Goal: Understand process/instructions: Learn how to perform a task or action

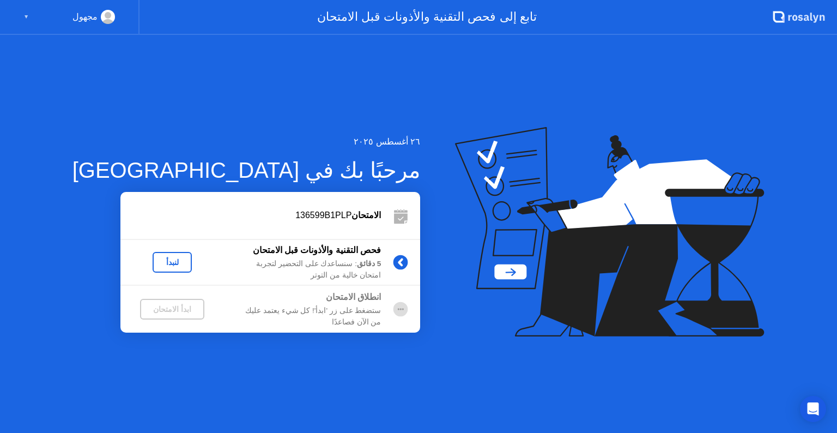
click at [157, 266] on div "لنبدأ" at bounding box center [172, 262] width 31 height 9
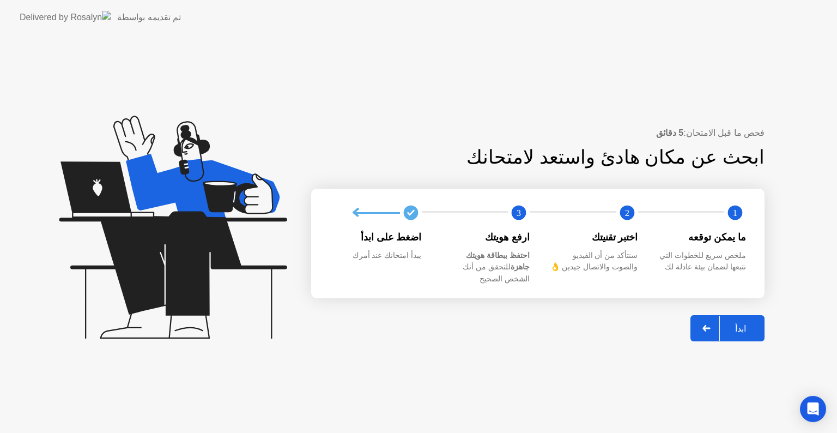
click at [752, 323] on div "ابدأ" at bounding box center [740, 328] width 41 height 10
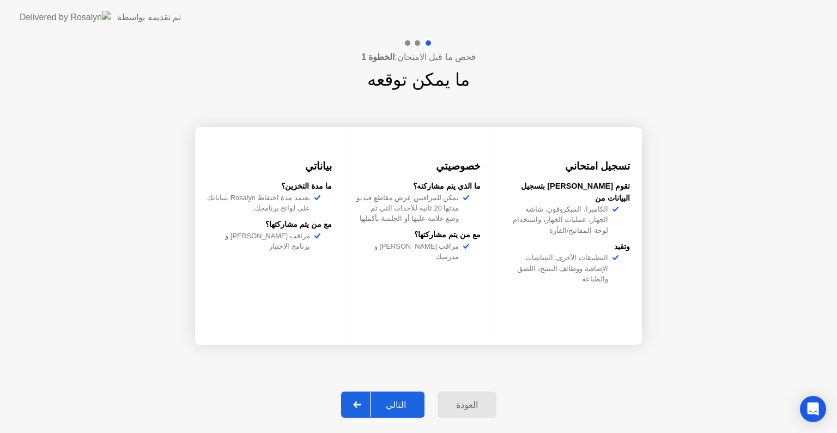
click at [393, 406] on div "التالي" at bounding box center [396, 405] width 51 height 10
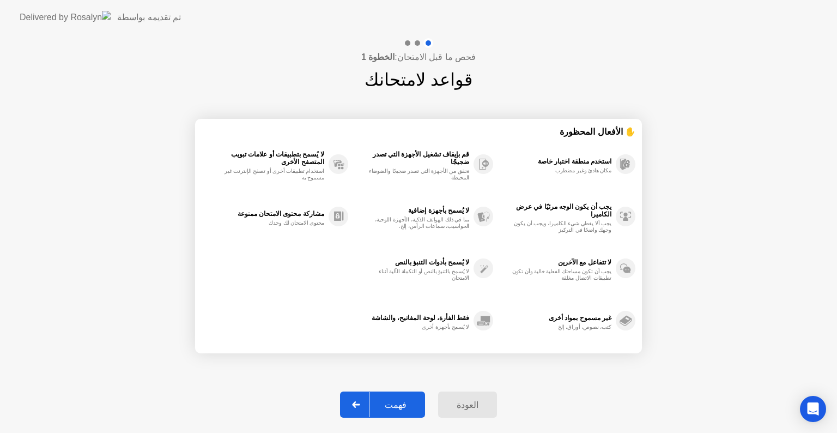
click at [393, 406] on div "فهمت" at bounding box center [396, 405] width 52 height 10
select select "**********"
select select "*******"
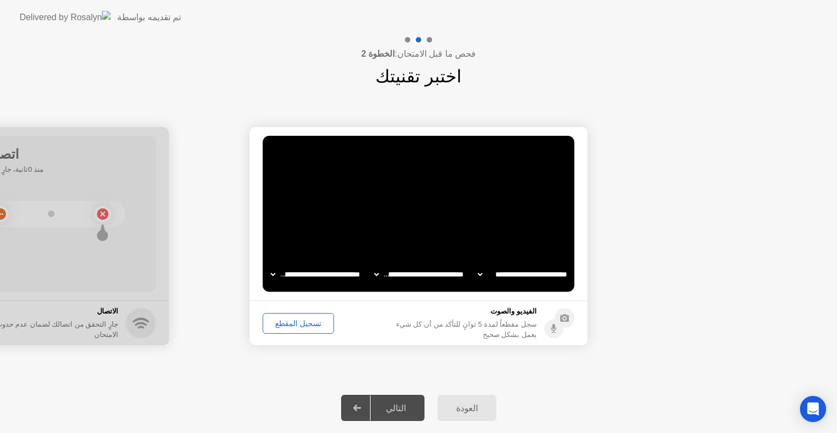
click at [299, 328] on div "تسجيل المقطع" at bounding box center [299, 323] width 64 height 9
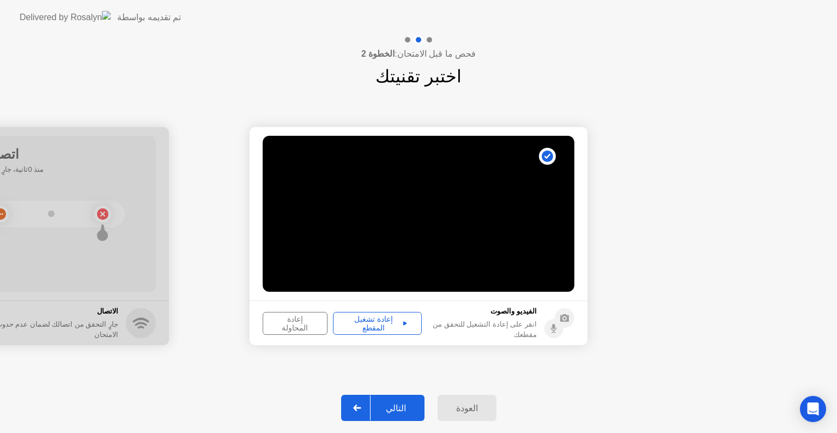
click at [386, 413] on div "التالي" at bounding box center [396, 408] width 51 height 10
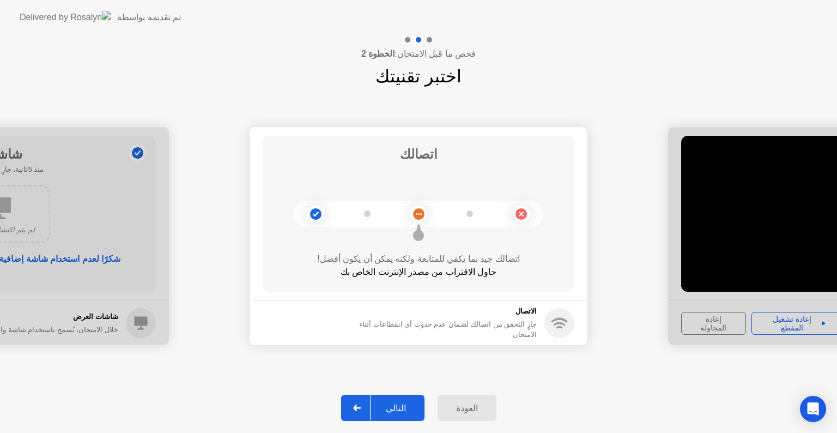
click at [390, 409] on div "التالي" at bounding box center [396, 408] width 51 height 10
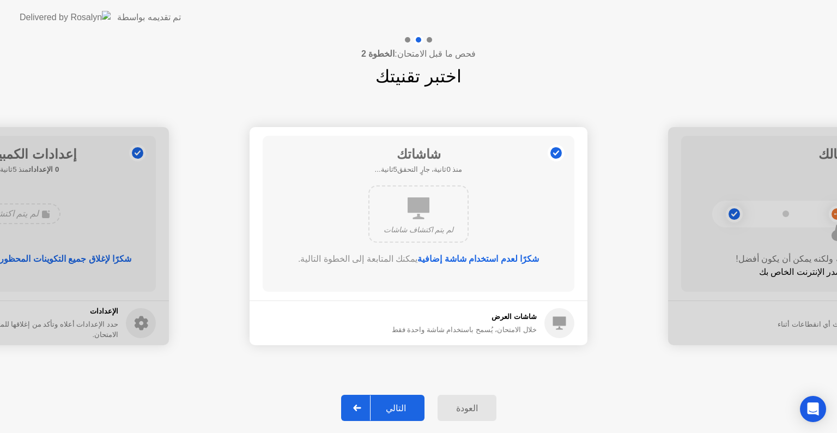
click at [390, 409] on div "التالي" at bounding box center [396, 408] width 51 height 10
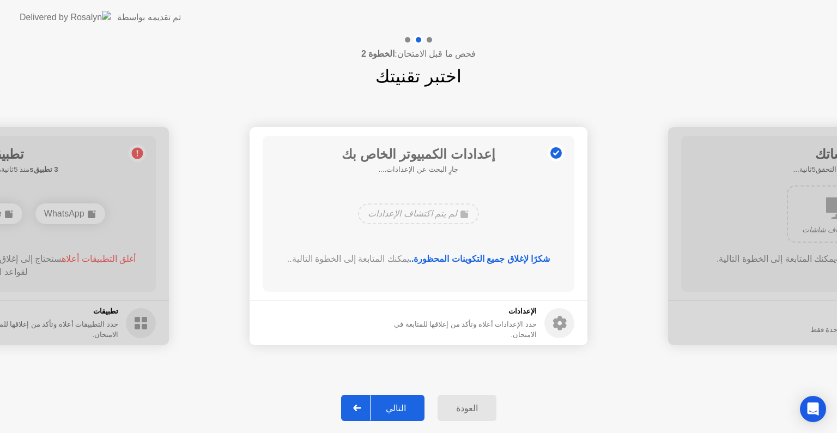
click at [390, 409] on div "التالي" at bounding box center [396, 408] width 51 height 10
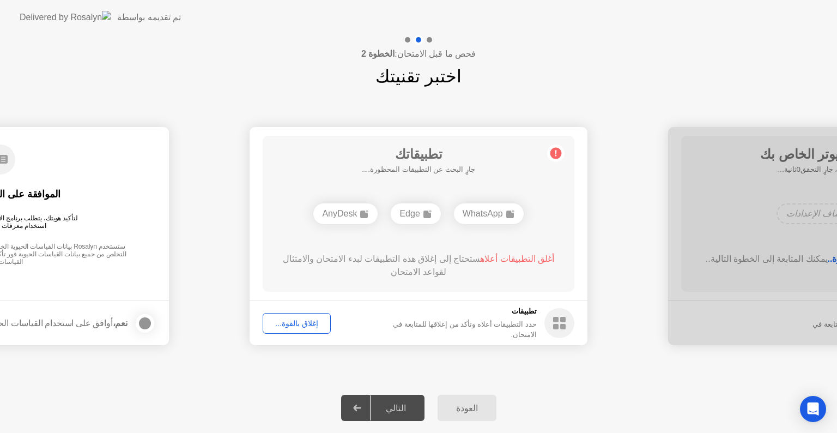
click at [299, 329] on button "إغلاق بالقوة..." at bounding box center [297, 323] width 68 height 21
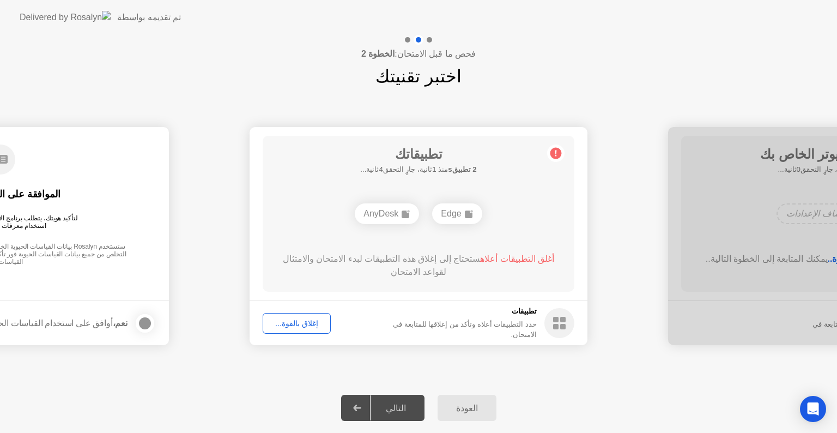
click at [475, 407] on div "العودة" at bounding box center [467, 408] width 52 height 10
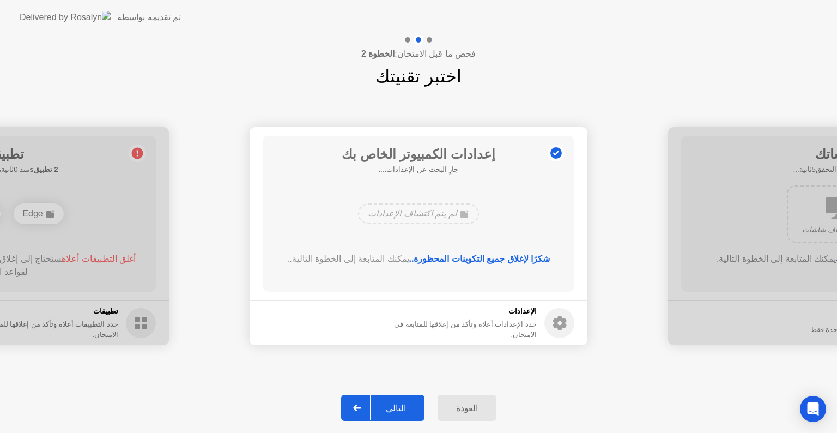
click at [475, 407] on div "العودة" at bounding box center [467, 408] width 52 height 10
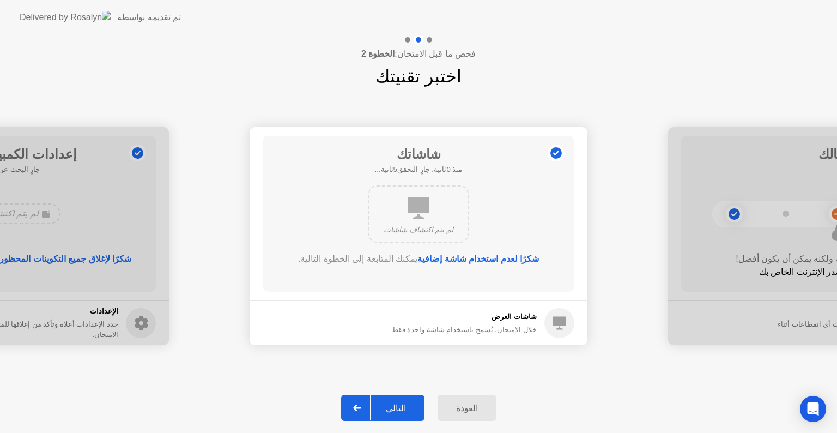
click at [475, 407] on div "العودة" at bounding box center [467, 408] width 52 height 10
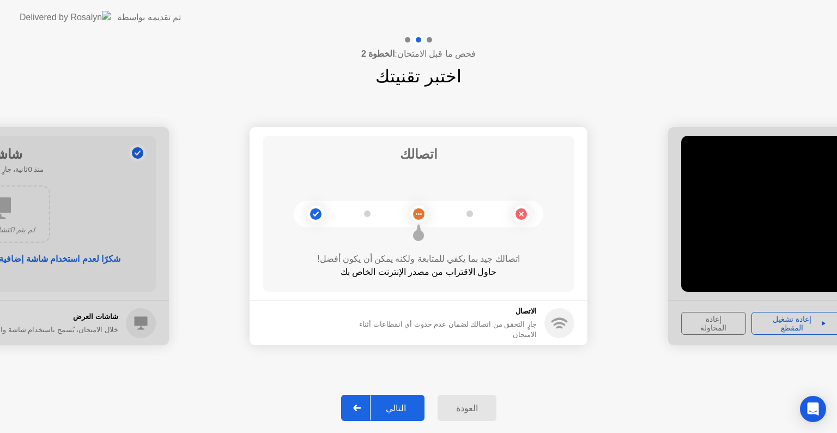
click at [475, 407] on div "العودة" at bounding box center [467, 408] width 52 height 10
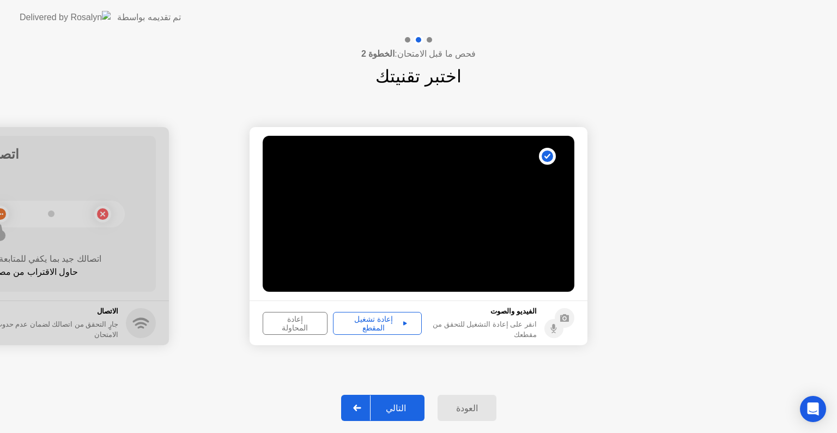
click at [475, 407] on div "العودة" at bounding box center [467, 408] width 52 height 10
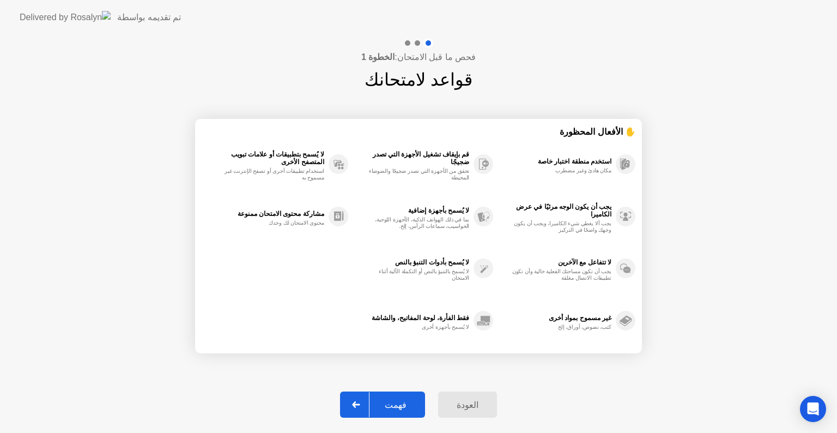
click at [475, 407] on div "العودة" at bounding box center [468, 405] width 52 height 10
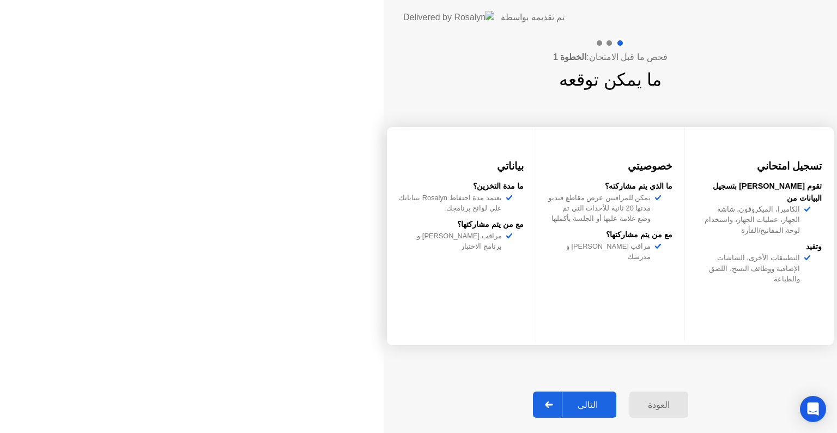
click at [633, 407] on div "العودة" at bounding box center [659, 405] width 52 height 10
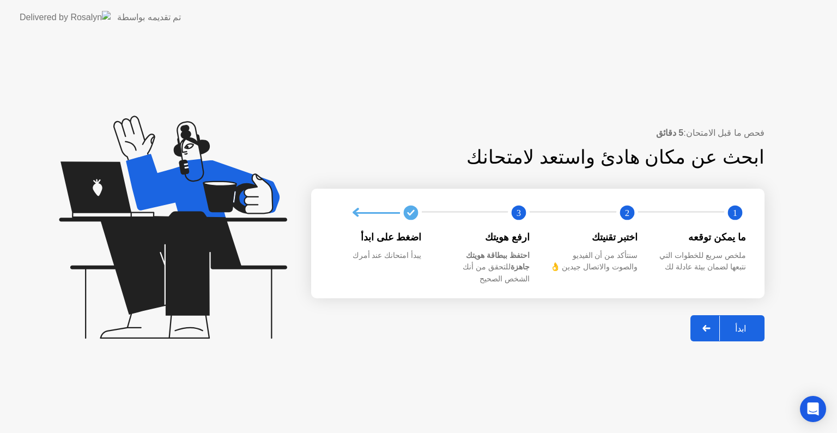
click at [739, 329] on button "ابدأ" at bounding box center [728, 328] width 74 height 26
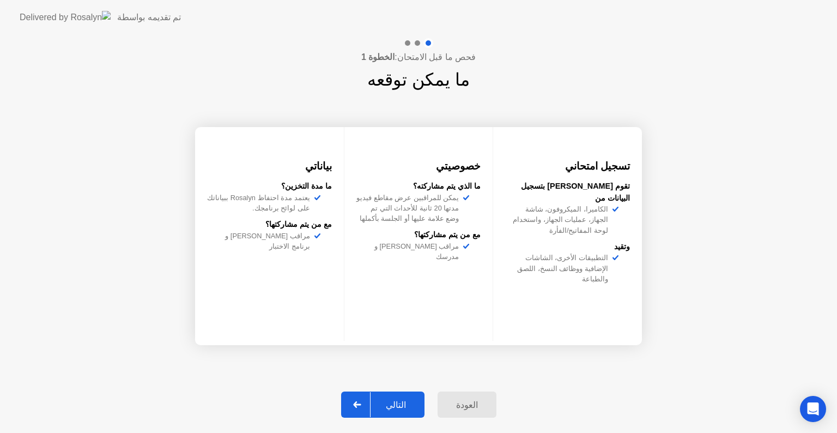
click at [412, 407] on div "التالي" at bounding box center [396, 405] width 51 height 10
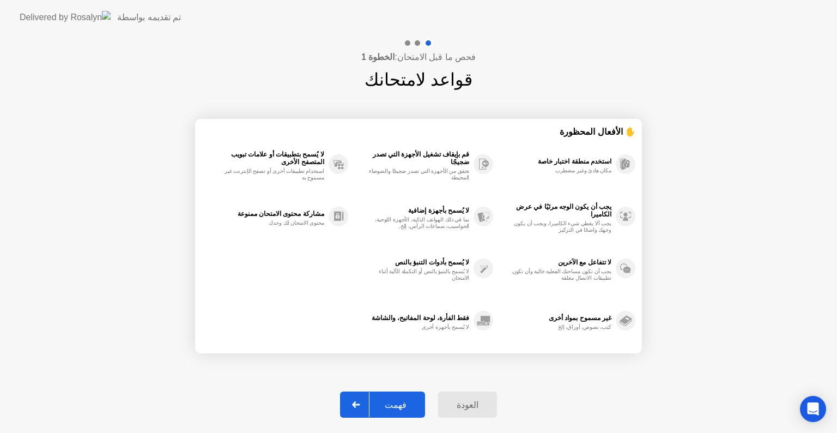
click at [412, 407] on div "فهمت" at bounding box center [396, 405] width 52 height 10
select select "**********"
select select "*******"
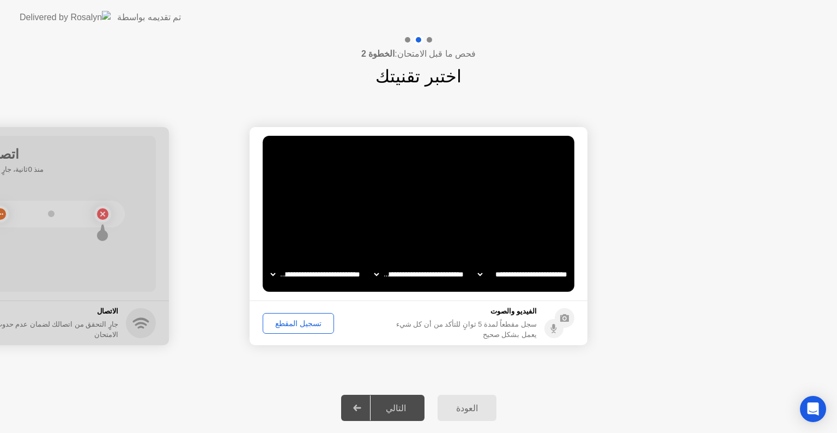
click at [309, 320] on div "تسجيل المقطع" at bounding box center [299, 323] width 64 height 9
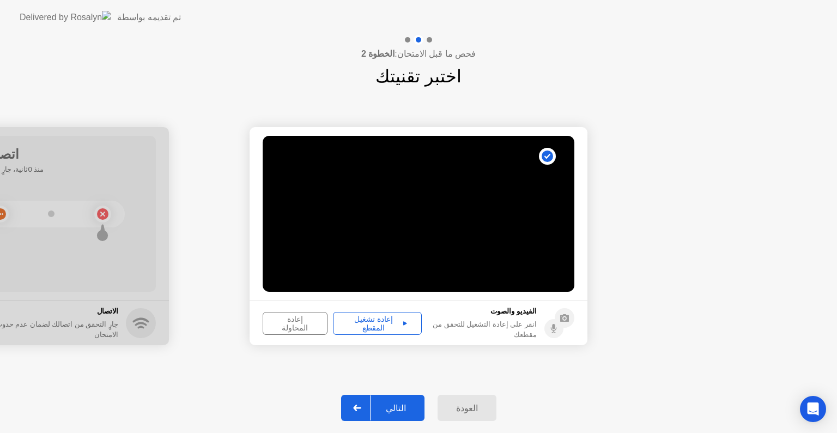
click at [401, 408] on div "التالي" at bounding box center [396, 408] width 51 height 10
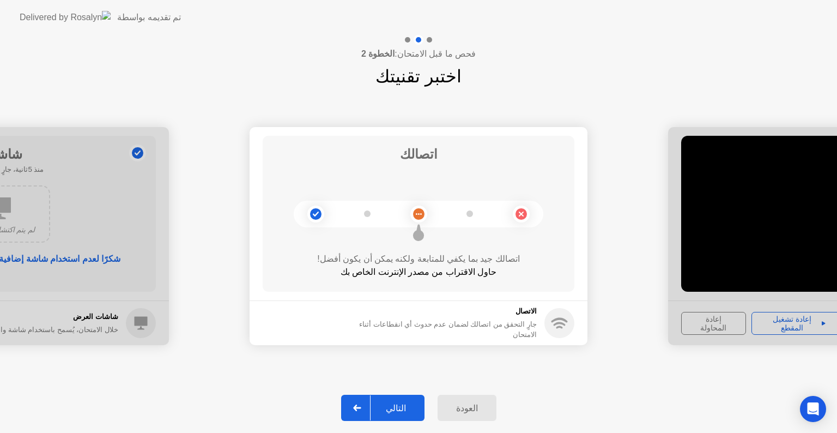
click at [401, 408] on div "التالي" at bounding box center [396, 408] width 51 height 10
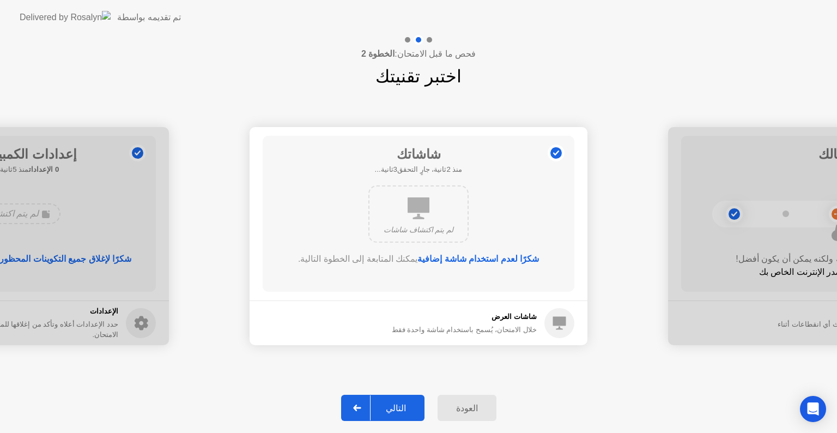
click at [401, 408] on div "التالي" at bounding box center [396, 408] width 51 height 10
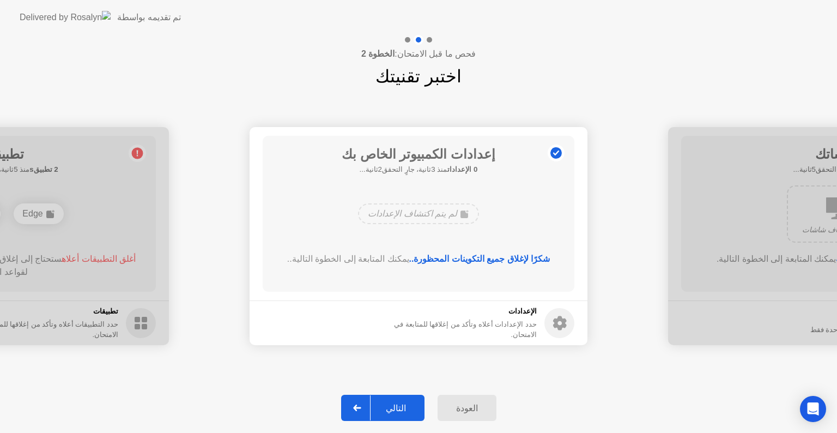
click at [401, 408] on div "التالي" at bounding box center [396, 408] width 51 height 10
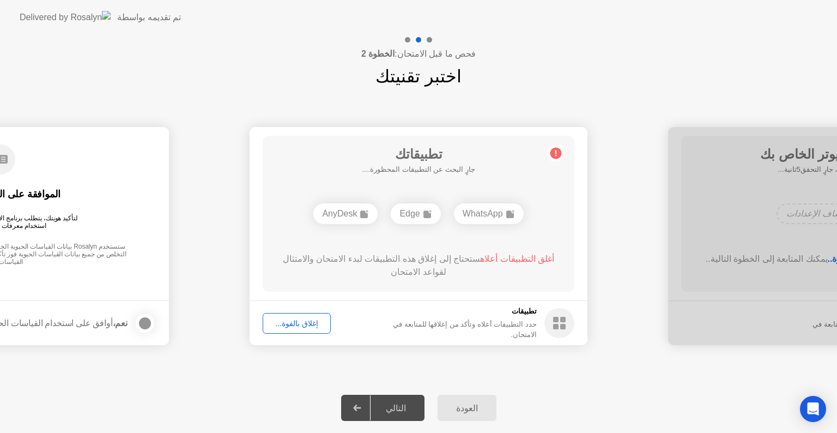
click at [349, 210] on div "AnyDesk" at bounding box center [345, 213] width 64 height 21
click at [561, 323] on circle at bounding box center [560, 323] width 30 height 30
click at [360, 210] on icon at bounding box center [364, 213] width 9 height 9
click at [430, 210] on ellipse at bounding box center [430, 211] width 3 height 3
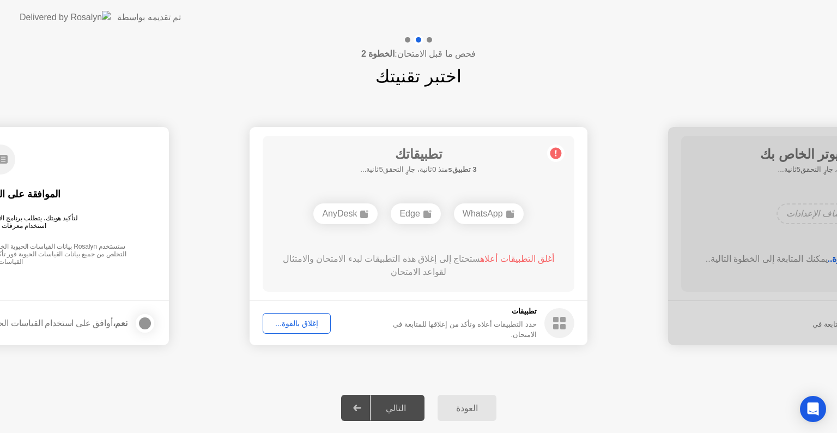
click at [489, 213] on div "WhatsApp" at bounding box center [489, 213] width 70 height 21
click at [298, 328] on div "إغلاق بالقوة..." at bounding box center [297, 323] width 61 height 9
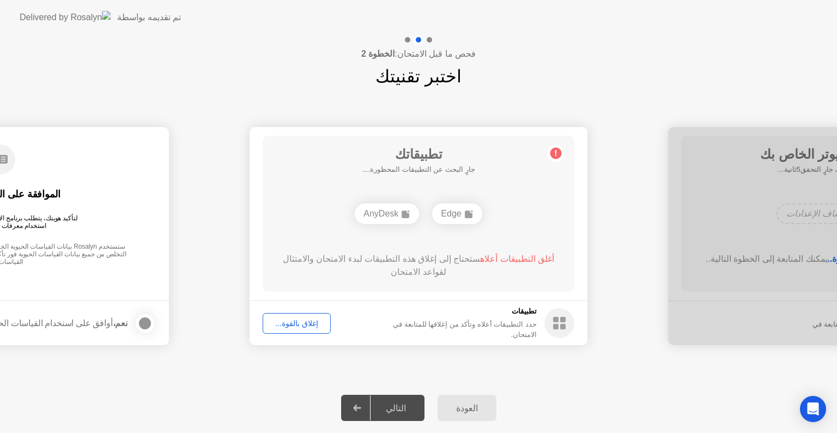
click at [300, 316] on button "إغلاق بالقوة..." at bounding box center [297, 323] width 68 height 21
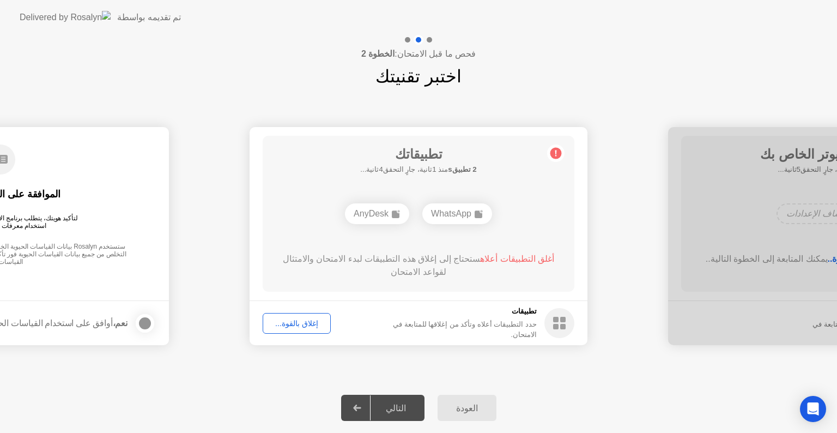
click at [690, 64] on div "فحص ما قبل الامتحان: الخطوة 2 اختبر تقنيتك" at bounding box center [418, 62] width 837 height 55
click at [475, 403] on div "العودة" at bounding box center [467, 408] width 52 height 10
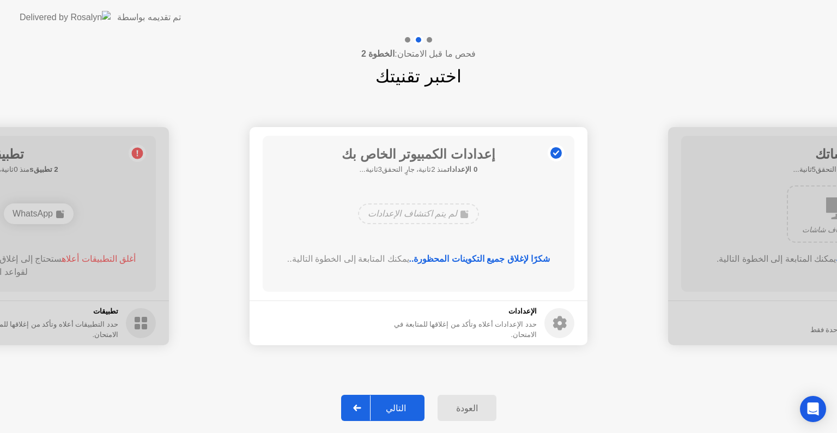
click at [411, 403] on div "التالي" at bounding box center [396, 408] width 51 height 10
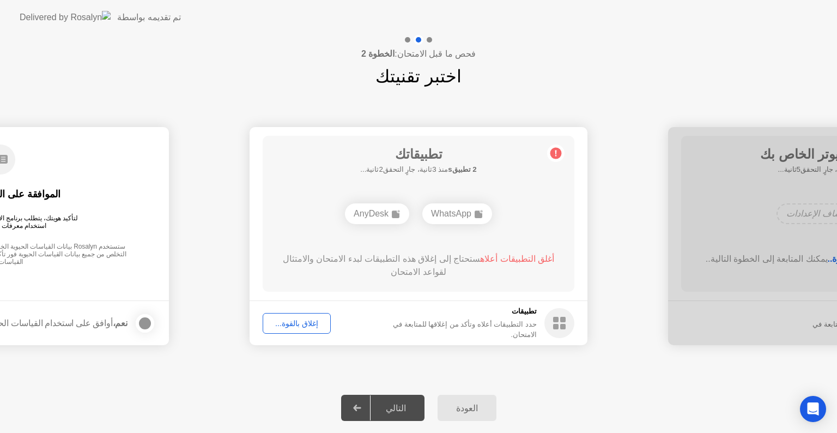
click at [304, 319] on div "إغلاق بالقوة..." at bounding box center [297, 323] width 61 height 9
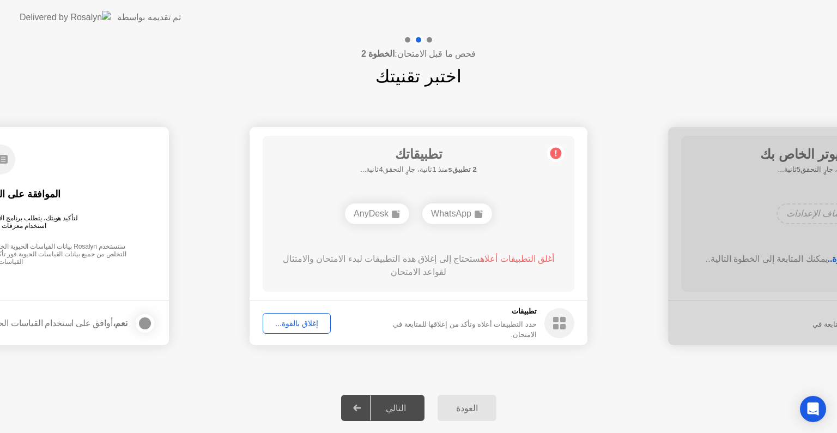
click at [306, 323] on div "إغلاق بالقوة..." at bounding box center [297, 323] width 61 height 9
